Goal: Find specific page/section: Find specific page/section

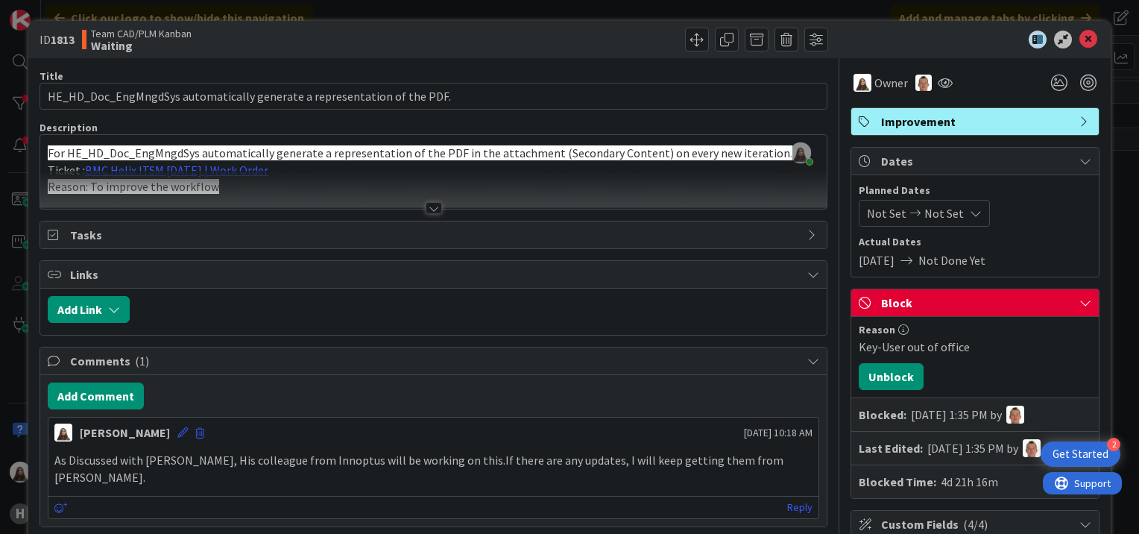
scroll to position [1039, 0]
click at [1082, 39] on icon at bounding box center [1088, 40] width 18 height 18
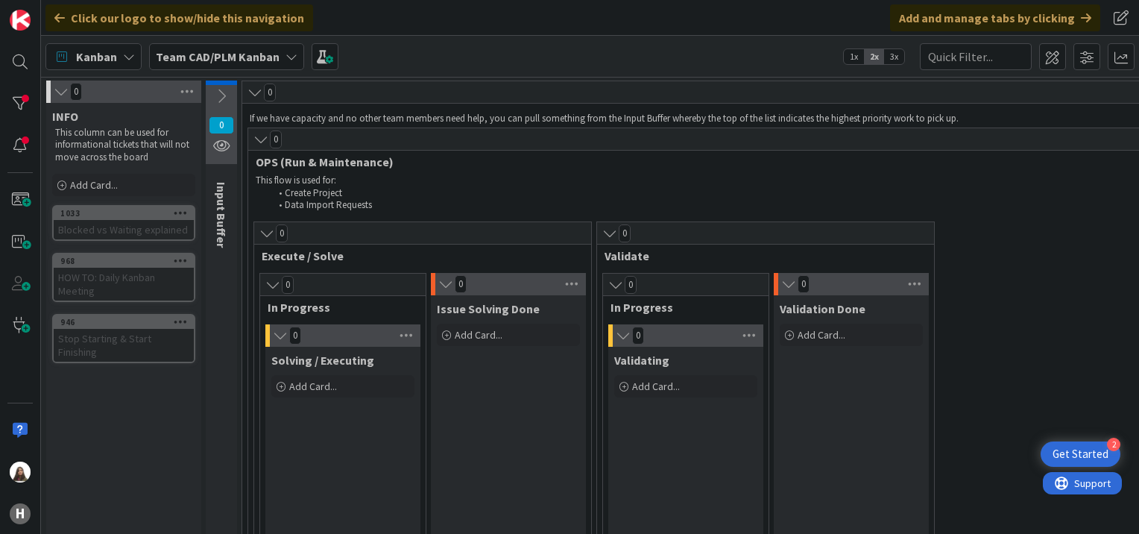
click at [1100, 450] on div "Get Started" at bounding box center [1080, 453] width 56 height 15
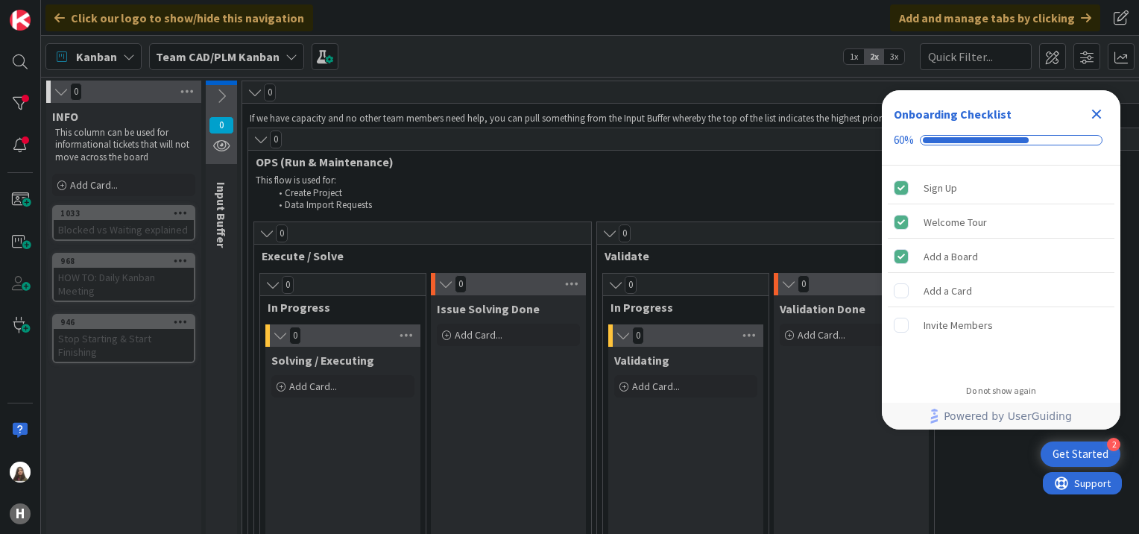
click at [1096, 449] on div "Get Started" at bounding box center [1080, 453] width 56 height 15
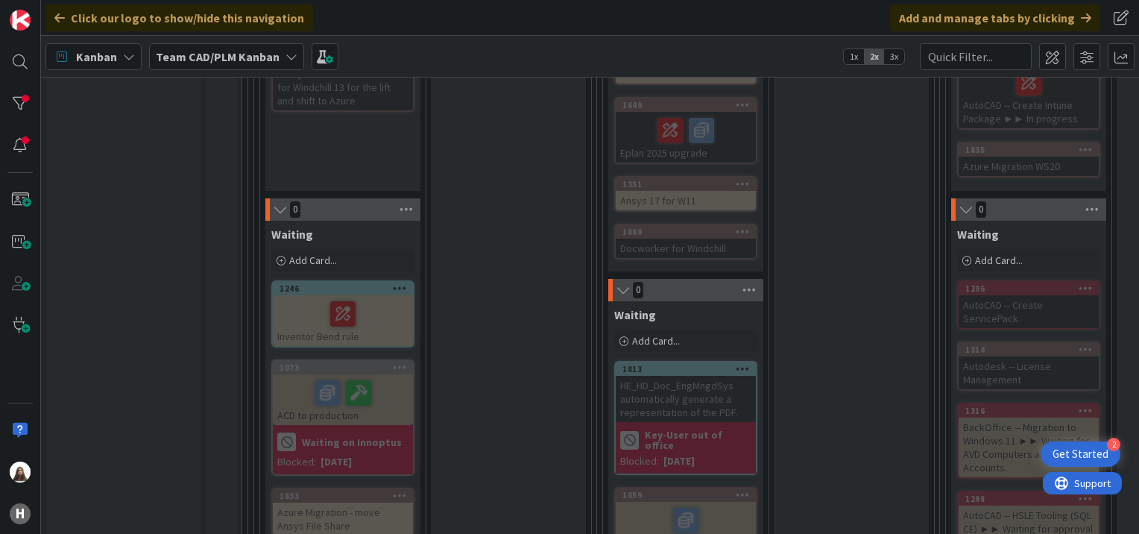
scroll to position [1082, 0]
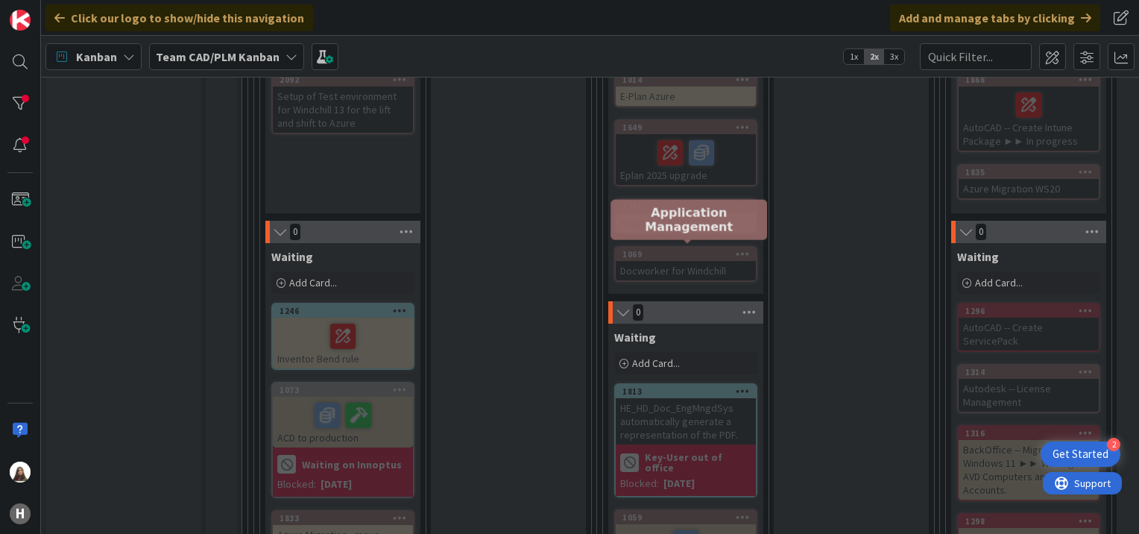
click at [659, 249] on div "1069" at bounding box center [688, 254] width 133 height 10
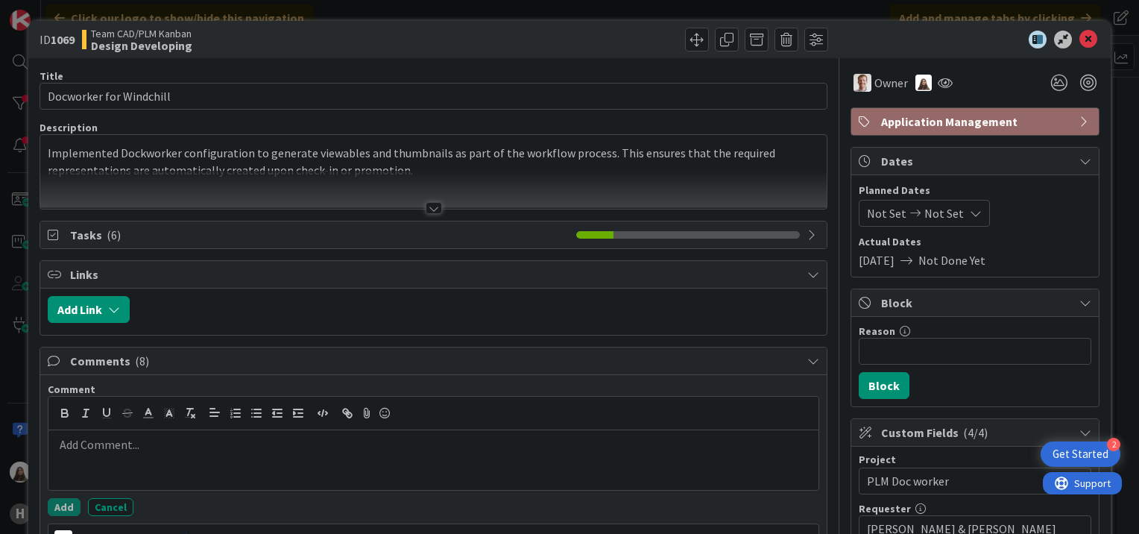
click at [76, 463] on div at bounding box center [433, 460] width 770 height 60
click at [425, 203] on div at bounding box center [433, 208] width 16 height 12
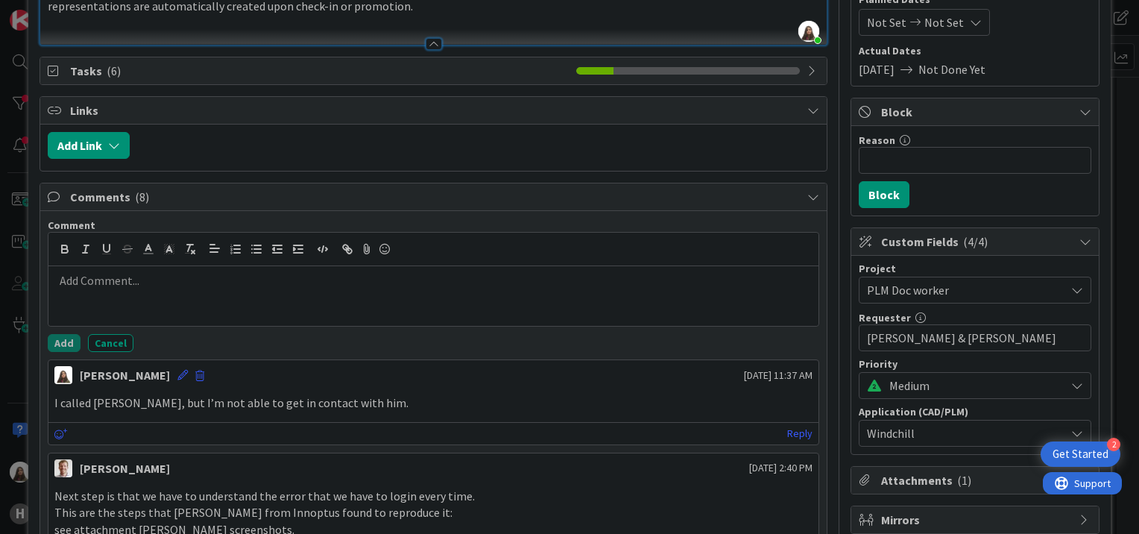
scroll to position [174, 0]
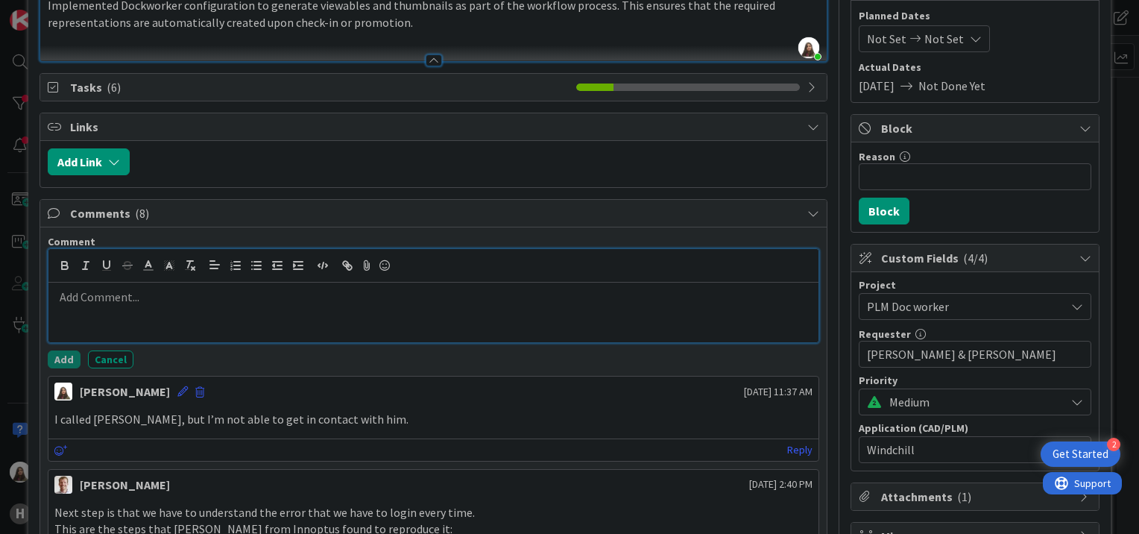
click at [75, 311] on div at bounding box center [433, 312] width 770 height 60
